Goal: Task Accomplishment & Management: Use online tool/utility

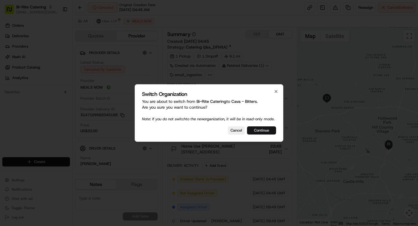
click at [264, 134] on button "Continue" at bounding box center [261, 130] width 29 height 8
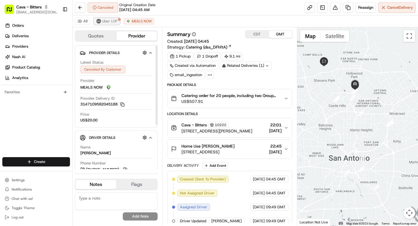
click at [107, 21] on span "Uber LOF" at bounding box center [109, 21] width 15 height 5
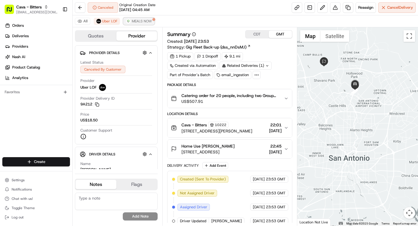
click at [137, 22] on span "MEALS NOW" at bounding box center [142, 21] width 20 height 5
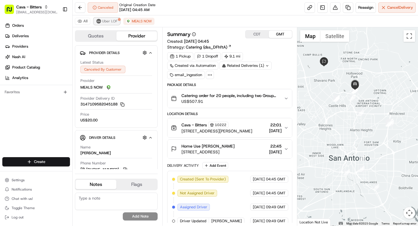
click at [106, 23] on span "Uber LOF" at bounding box center [109, 21] width 15 height 5
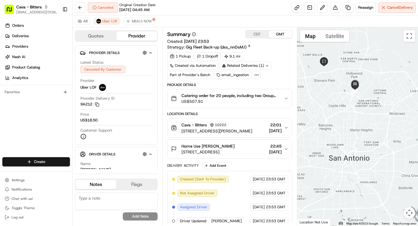
click at [138, 25] on div "All Uber LOF MEALS NOW" at bounding box center [245, 21] width 345 height 12
click at [138, 22] on span "MEALS NOW" at bounding box center [142, 21] width 20 height 5
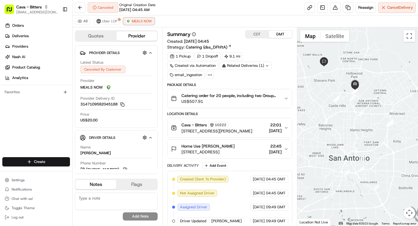
scroll to position [48, 0]
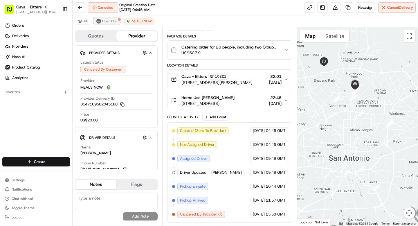
click at [107, 22] on span "Uber LOF" at bounding box center [109, 21] width 15 height 5
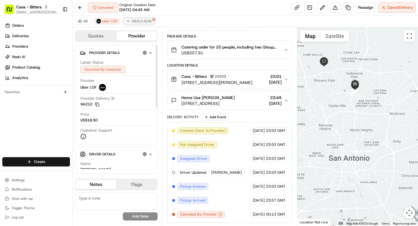
click at [142, 21] on span "MEALS NOW" at bounding box center [142, 21] width 20 height 5
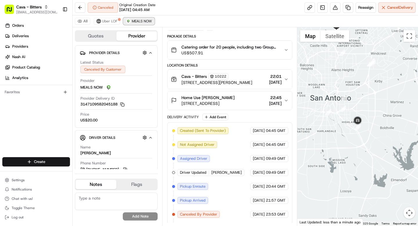
click at [142, 22] on span "MEALS NOW" at bounding box center [142, 21] width 20 height 5
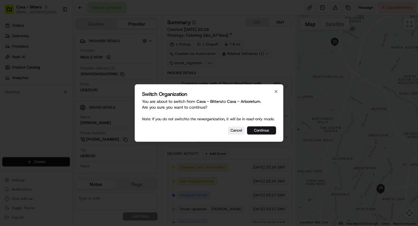
click at [261, 133] on button "Continue" at bounding box center [261, 130] width 29 height 8
